Goal: Task Accomplishment & Management: Use online tool/utility

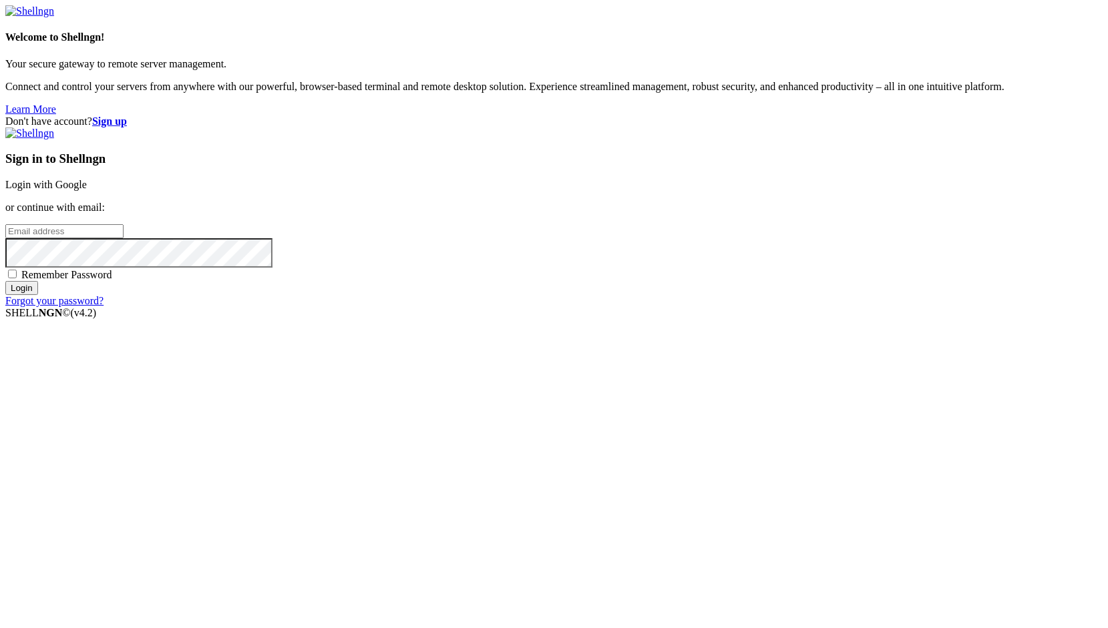
type input "root"
click at [87, 190] on link "Login with Google" at bounding box center [45, 184] width 81 height 11
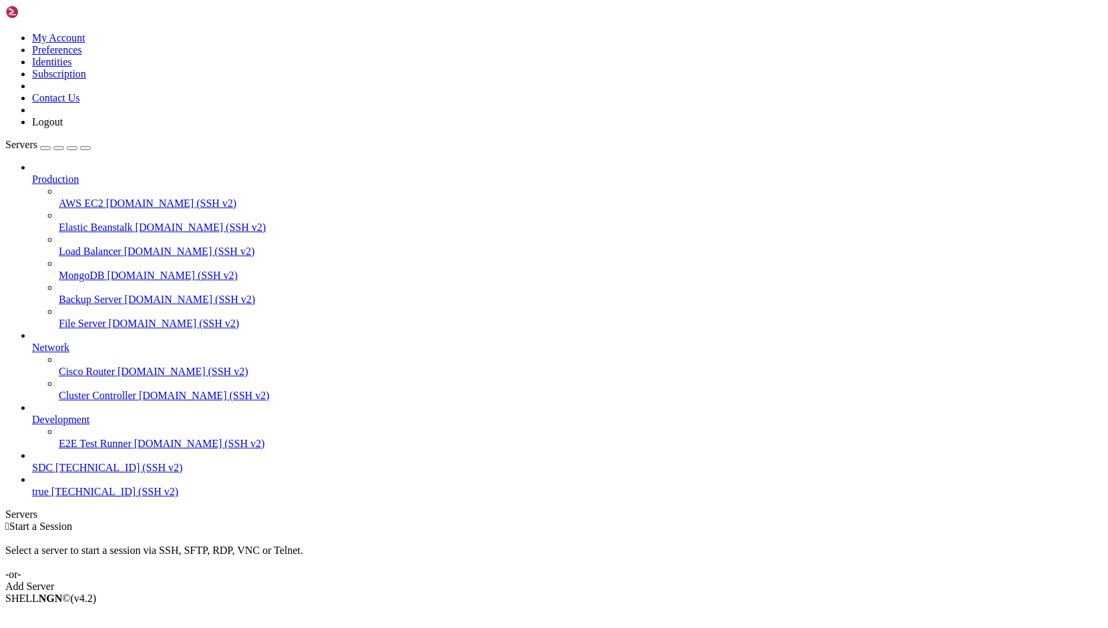
click at [53, 473] on span "SDC" at bounding box center [42, 467] width 21 height 11
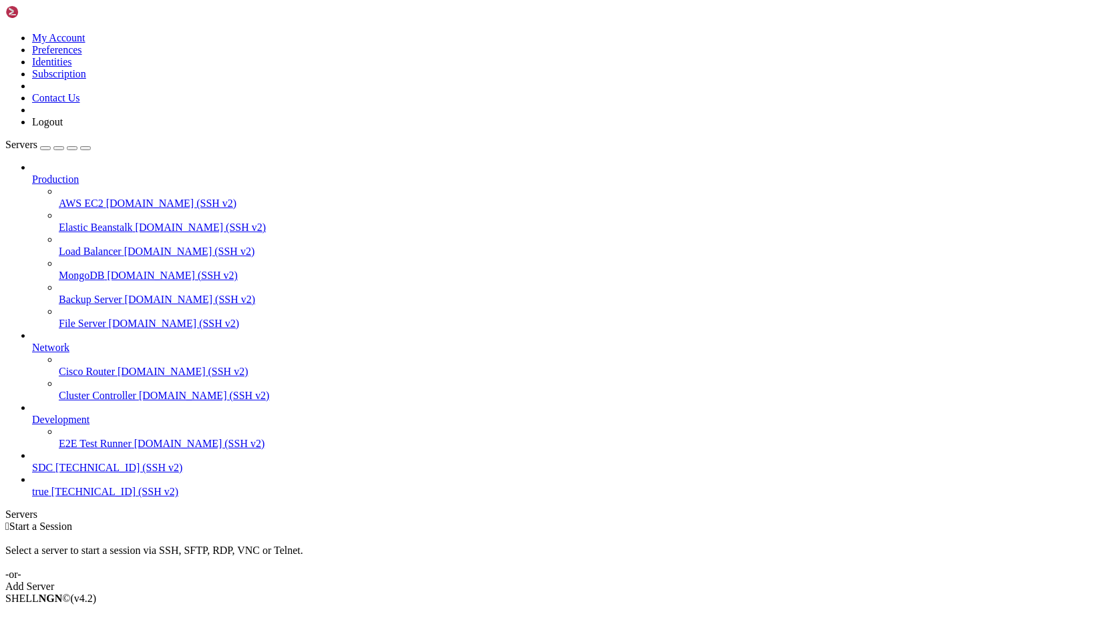
click at [85, 474] on link "SDC [TECHNICAL_ID] (SSH v2)" at bounding box center [567, 468] width 1070 height 12
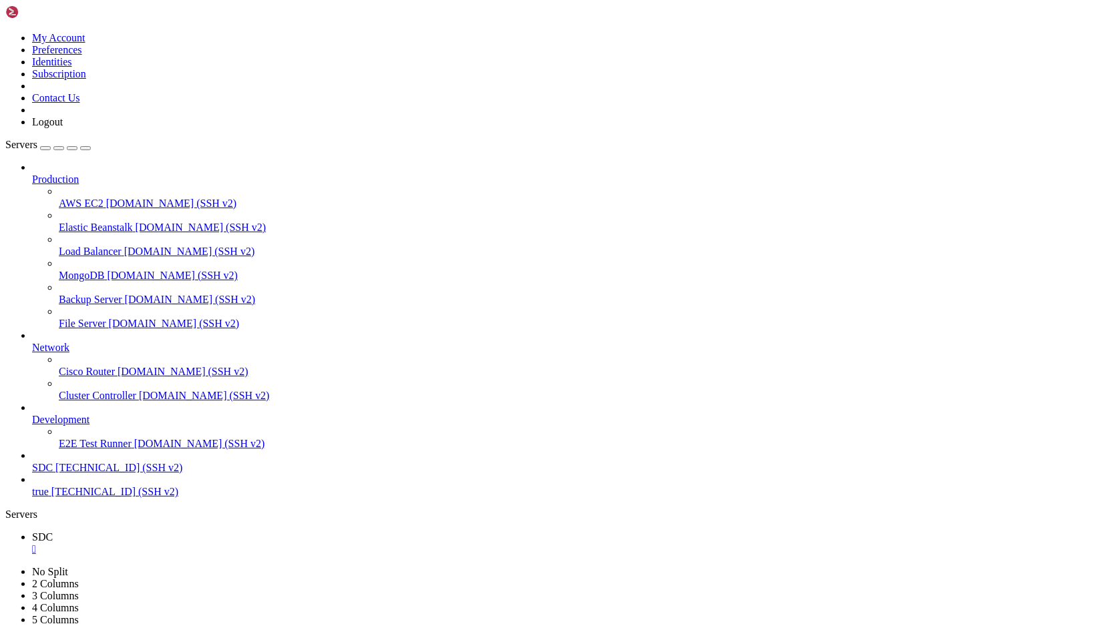
drag, startPoint x: 453, startPoint y: 966, endPoint x: 326, endPoint y: 1104, distance: 188.1
drag, startPoint x: 395, startPoint y: 1067, endPoint x: 206, endPoint y: 1134, distance: 200.6
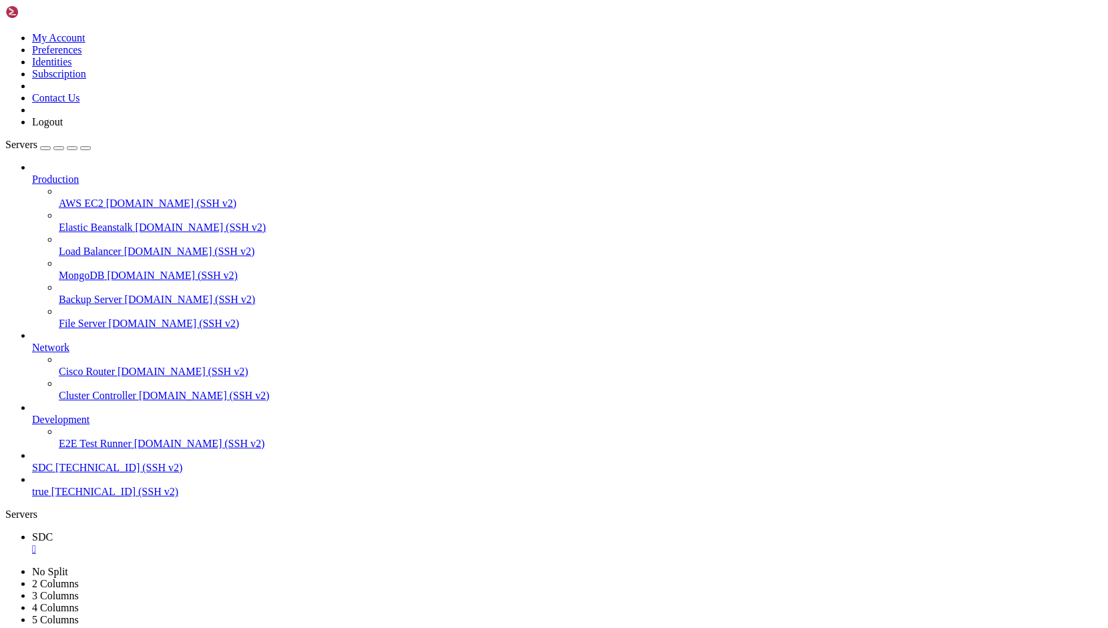
scroll to position [908, 0]
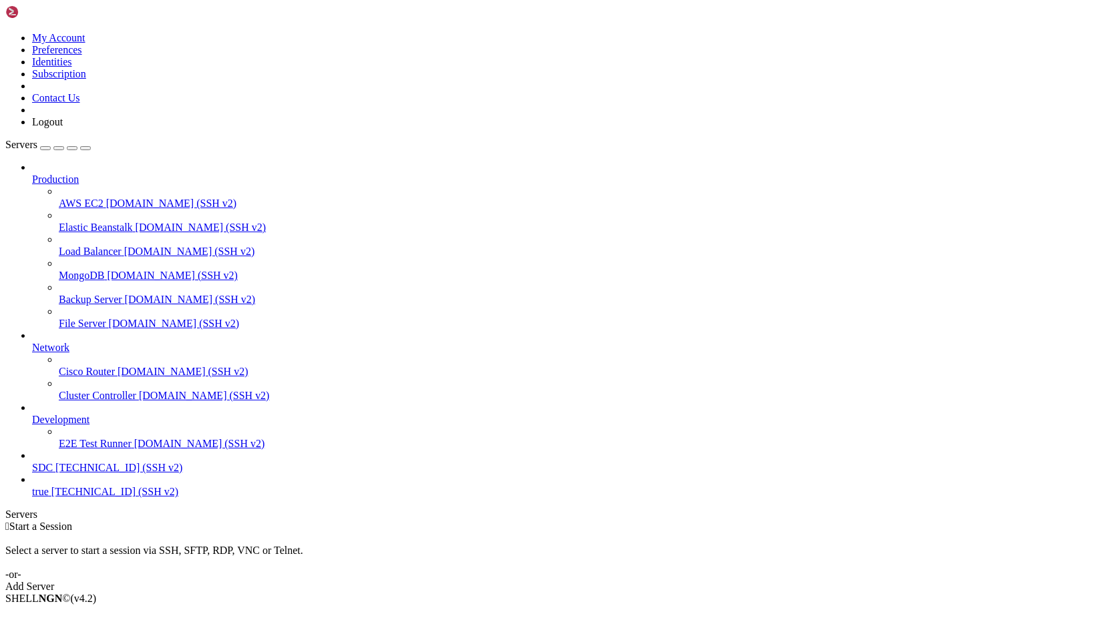
click at [71, 473] on span "[TECHNICAL_ID] (SSH v2)" at bounding box center [118, 467] width 127 height 11
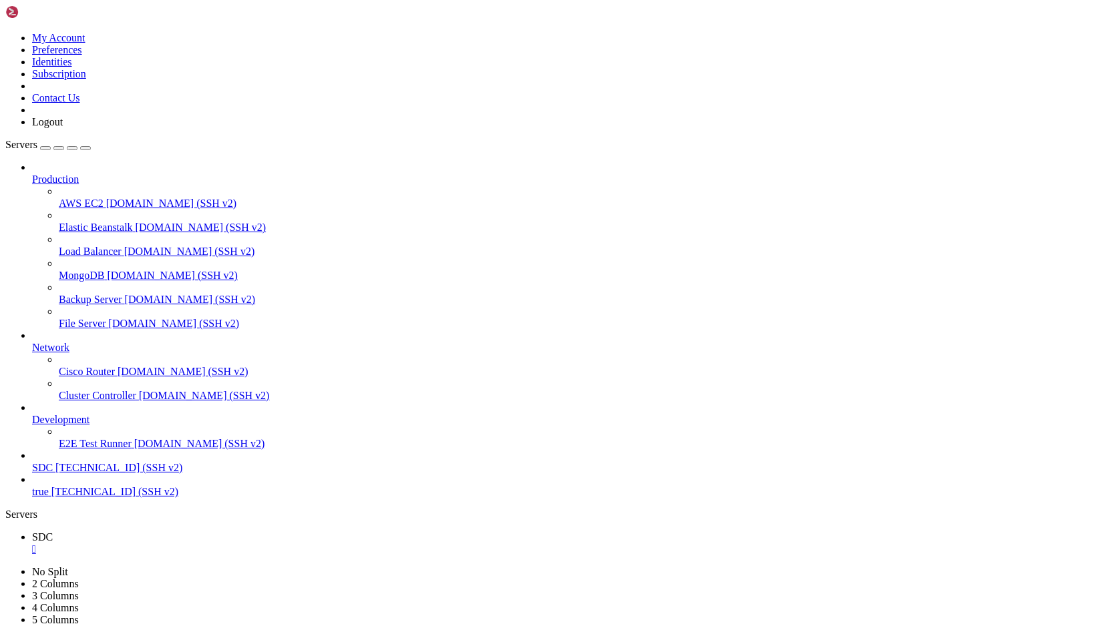
click at [220, 543] on div "" at bounding box center [567, 549] width 1070 height 12
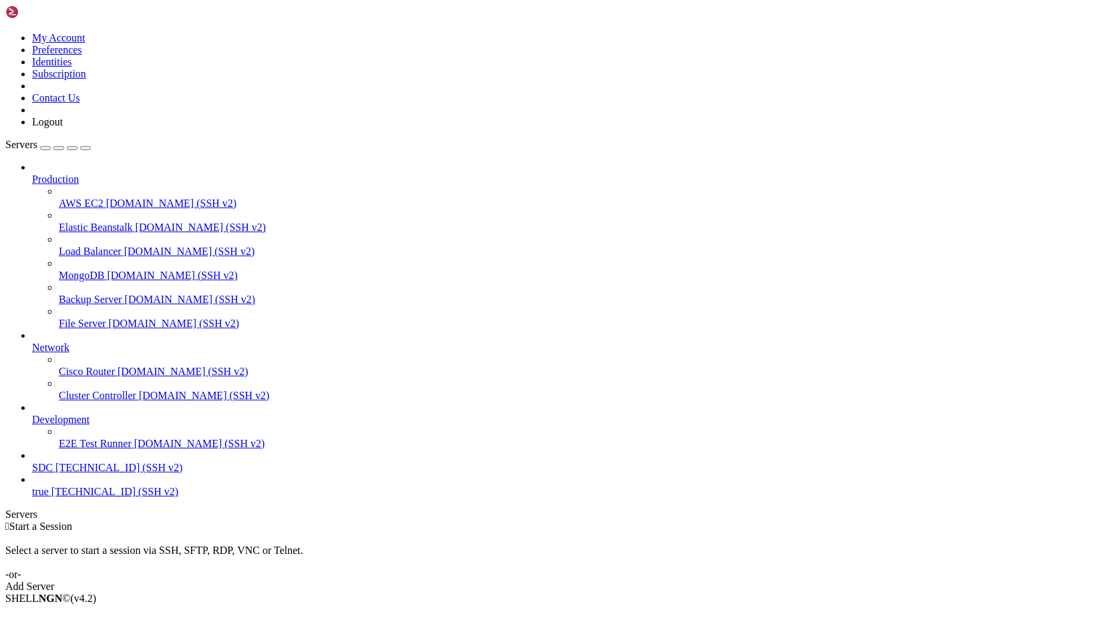
click at [86, 473] on span "[TECHNICAL_ID] (SSH v2)" at bounding box center [118, 467] width 127 height 11
click at [53, 473] on span "SDC" at bounding box center [42, 467] width 21 height 11
